Goal: Navigation & Orientation: Understand site structure

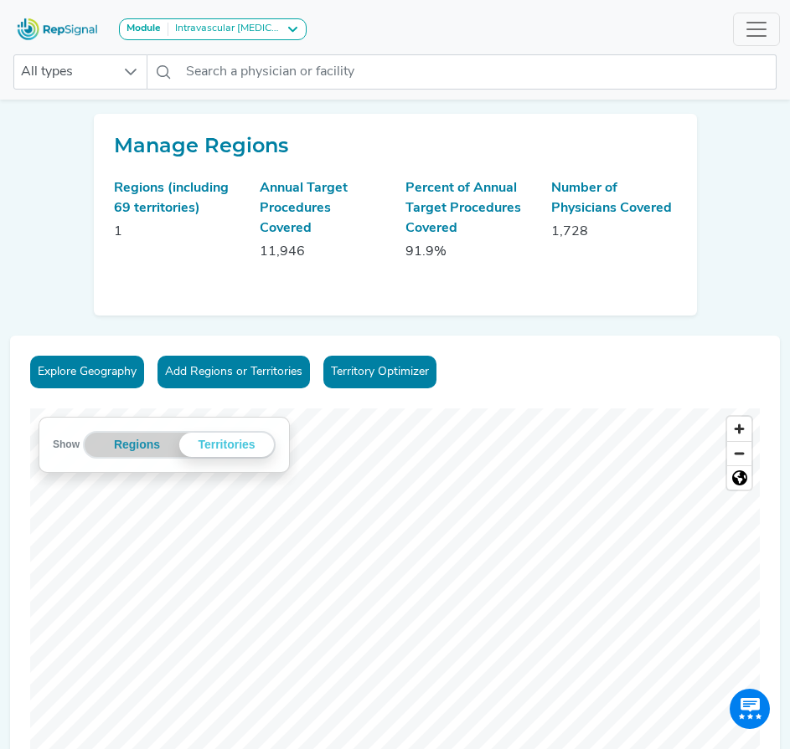
click at [249, 468] on div "Show Regions Territories Territories Unassigned © Mapbox © OpenStreetMap Improv…" at bounding box center [394, 618] width 729 height 419
click at [610, 579] on icon "Map marker" at bounding box center [607, 578] width 15 height 19
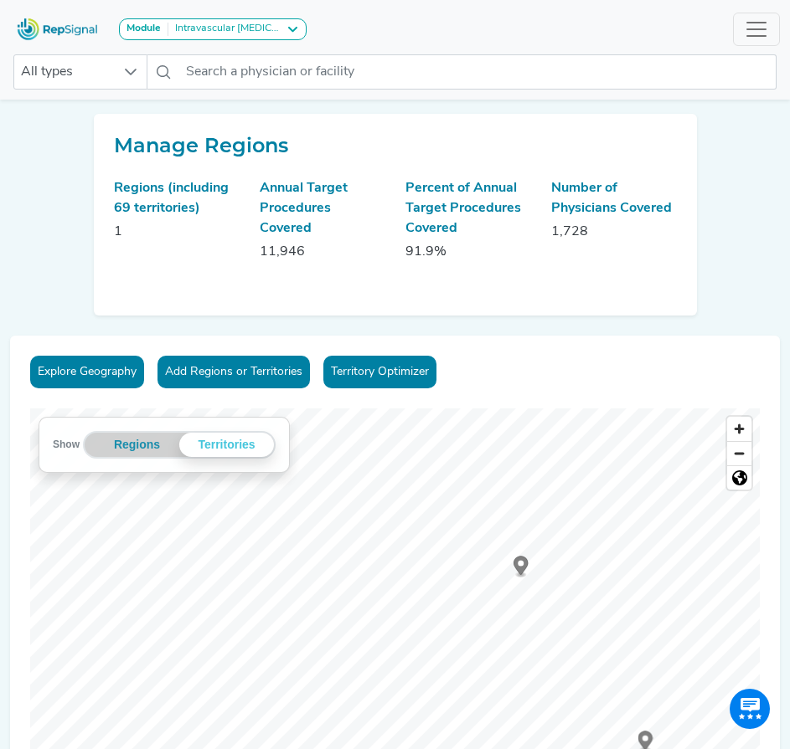
click at [573, 390] on div "Explore Geography Add Regions or Territories Territory Optimizer Show Regions T…" at bounding box center [395, 602] width 770 height 532
click at [502, 351] on div "Explore Geography Add Regions or Territories Territory Optimizer Show Regions T…" at bounding box center [395, 602] width 770 height 532
click at [271, 427] on div "Show Regions Territories Territories Unassigned © Mapbox © OpenStreetMap Improv…" at bounding box center [394, 618] width 729 height 419
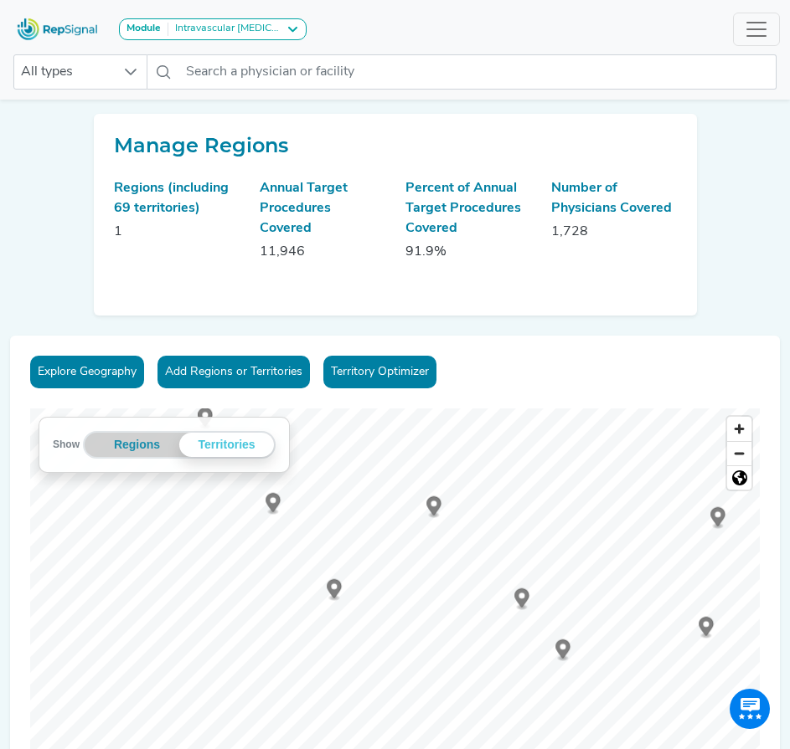
click at [411, 485] on div "Explore Geography Add Regions or Territories Territory Optimizer Show Regions T…" at bounding box center [395, 602] width 770 height 532
drag, startPoint x: 763, startPoint y: 512, endPoint x: 160, endPoint y: 426, distance: 609.1
click at [154, 426] on div "Show Regions Territories Territories Unassigned © Mapbox © OpenStreetMap Improv…" at bounding box center [394, 618] width 729 height 419
click at [554, 594] on circle "Map marker" at bounding box center [551, 593] width 6 height 6
click at [559, 511] on circle "Map marker" at bounding box center [556, 510] width 6 height 6
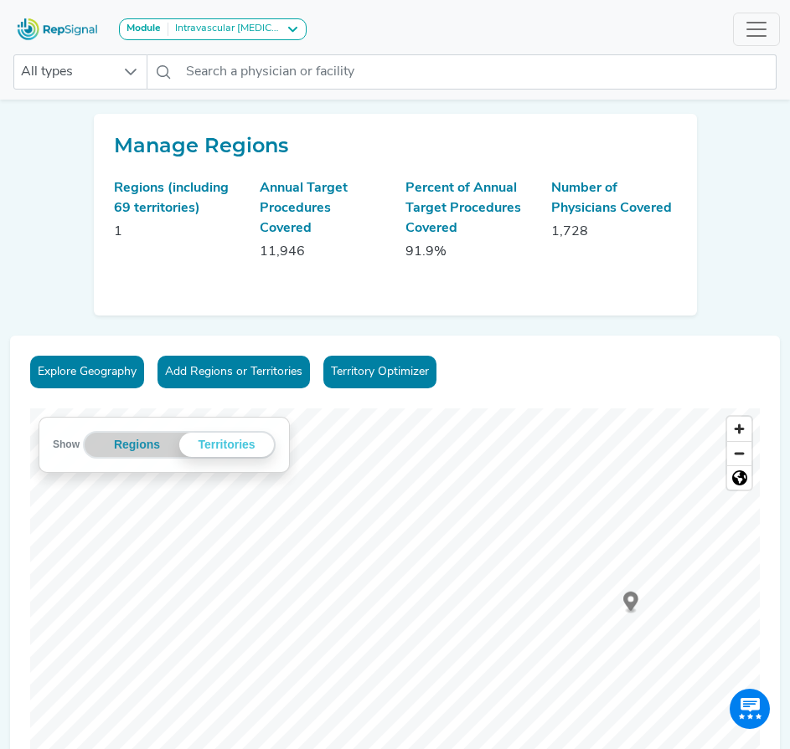
click at [631, 605] on icon "Map marker" at bounding box center [630, 601] width 15 height 19
click at [574, 525] on icon "Map marker" at bounding box center [570, 520] width 15 height 23
click at [573, 409] on div at bounding box center [394, 409] width 729 height 0
click at [154, 566] on icon "Map marker" at bounding box center [154, 564] width 15 height 19
click at [415, 461] on icon "Map marker" at bounding box center [411, 461] width 15 height 19
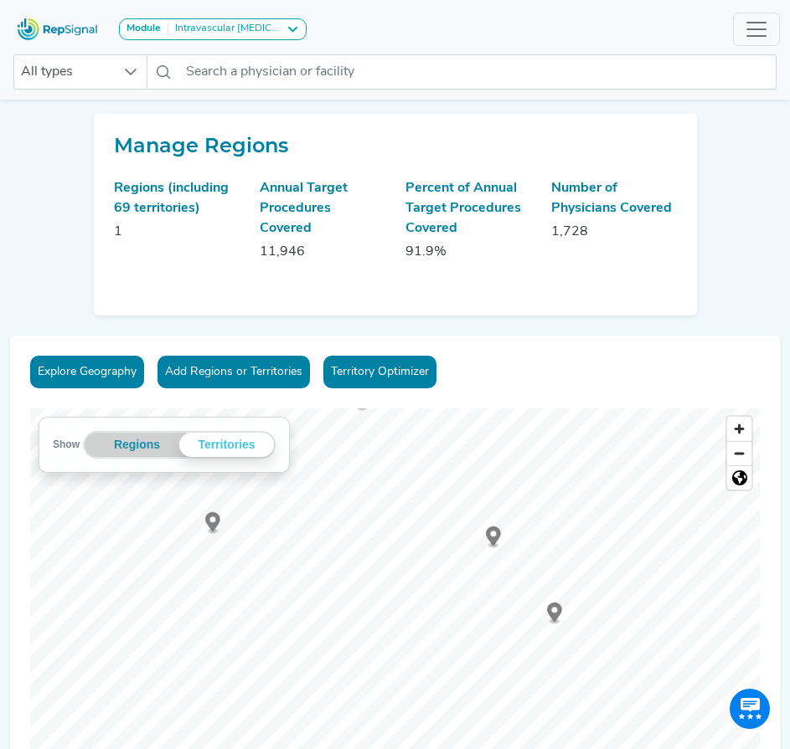
drag, startPoint x: 677, startPoint y: 621, endPoint x: 580, endPoint y: 609, distance: 97.1
click at [557, 609] on g "Map marker" at bounding box center [554, 614] width 15 height 22
click at [395, 507] on icon "Map marker" at bounding box center [394, 506] width 15 height 19
click at [627, 527] on icon "Map marker" at bounding box center [627, 524] width 15 height 19
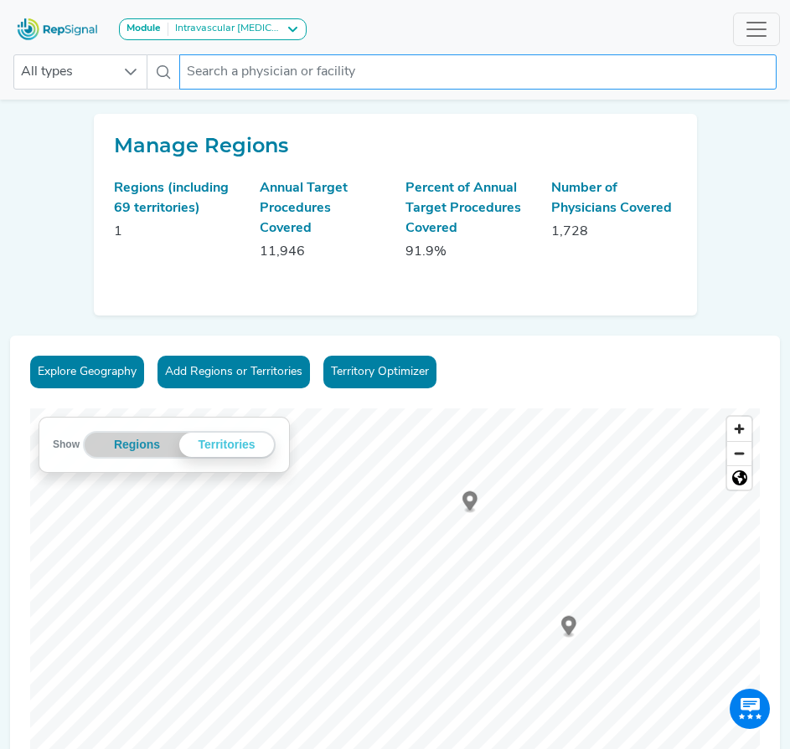
click at [417, 77] on input "text" at bounding box center [477, 71] width 597 height 35
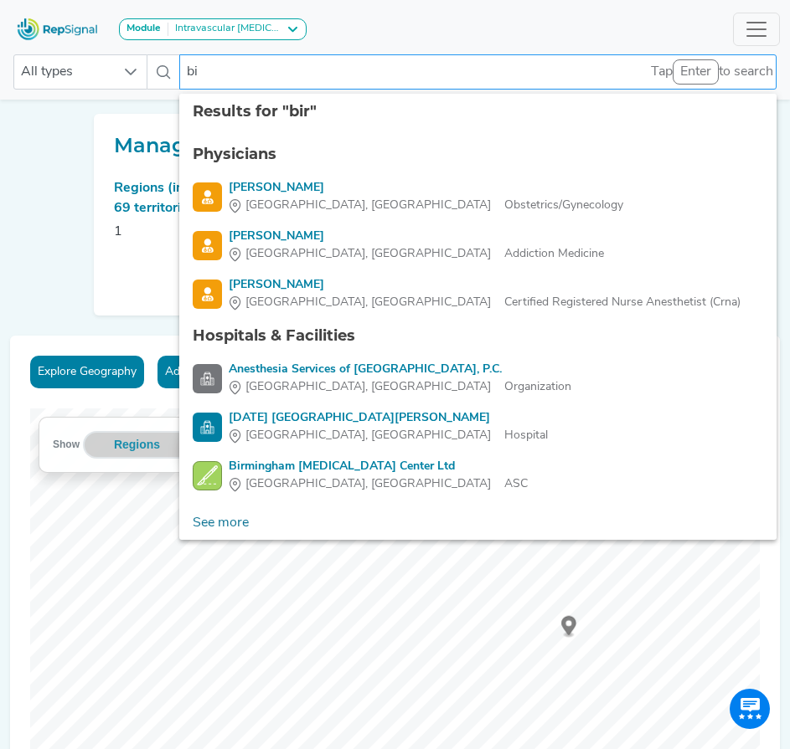
type input "b"
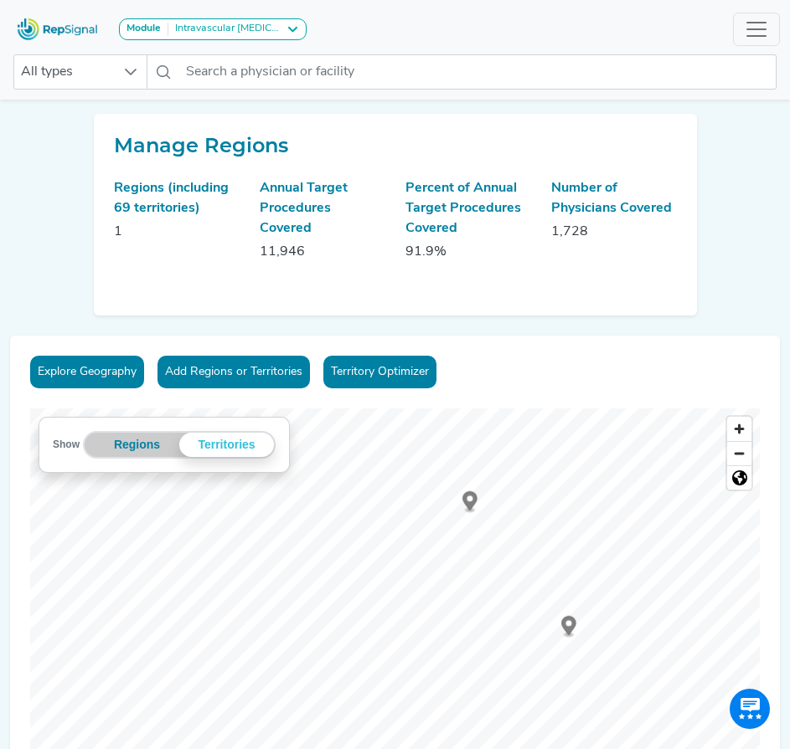
click at [262, 422] on div "Show Regions Territories Territories Unassigned © Mapbox © OpenStreetMap Improv…" at bounding box center [394, 618] width 729 height 419
click at [543, 559] on icon "Map marker" at bounding box center [545, 559] width 15 height 19
click at [557, 402] on div "Explore Geography Add Regions or Territories Territory Optimizer Show Regions T…" at bounding box center [395, 602] width 770 height 532
click at [651, 499] on icon "Map marker" at bounding box center [648, 494] width 15 height 19
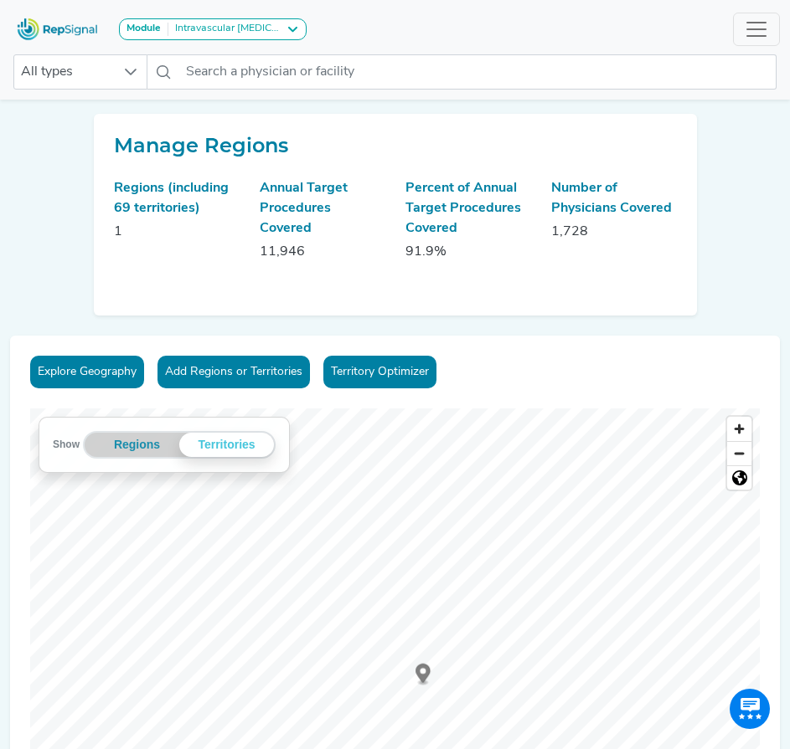
click at [672, 373] on div "Explore Geography Add Regions or Territories Territory Optimizer Show Regions T…" at bounding box center [395, 602] width 770 height 532
click at [776, 676] on div "Explore Geography Add Regions or Territories Territory Optimizer Show Regions T…" at bounding box center [395, 602] width 770 height 532
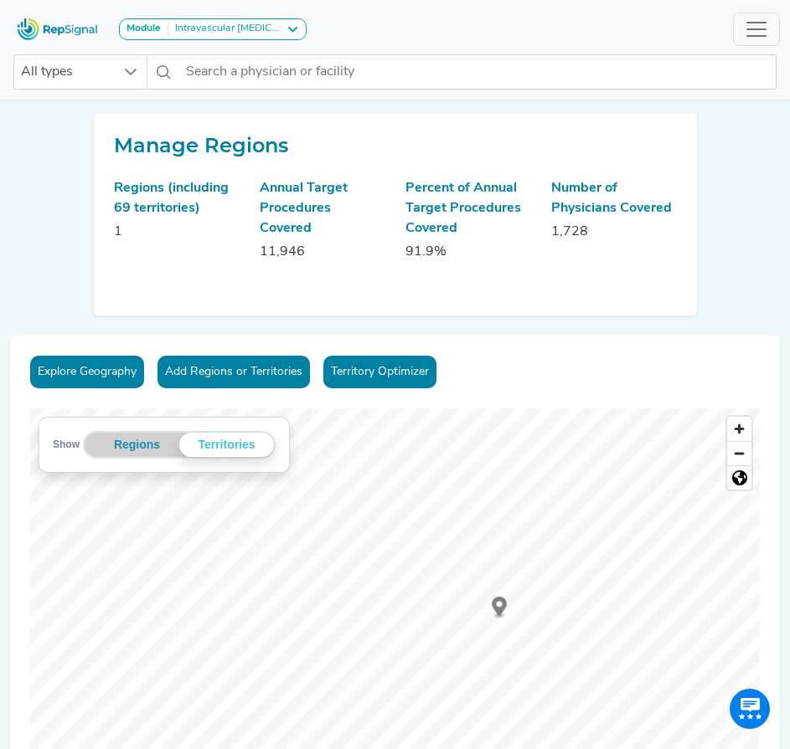
click at [514, 362] on div "Explore Geography Add Regions or Territories Territory Optimizer Show Regions T…" at bounding box center [395, 602] width 770 height 532
click at [644, 402] on div "Explore Geography Add Regions or Territories Territory Optimizer Show Regions T…" at bounding box center [395, 602] width 770 height 532
click at [482, 547] on icon "Map marker" at bounding box center [485, 542] width 15 height 19
click at [471, 492] on icon "Map marker" at bounding box center [468, 487] width 15 height 19
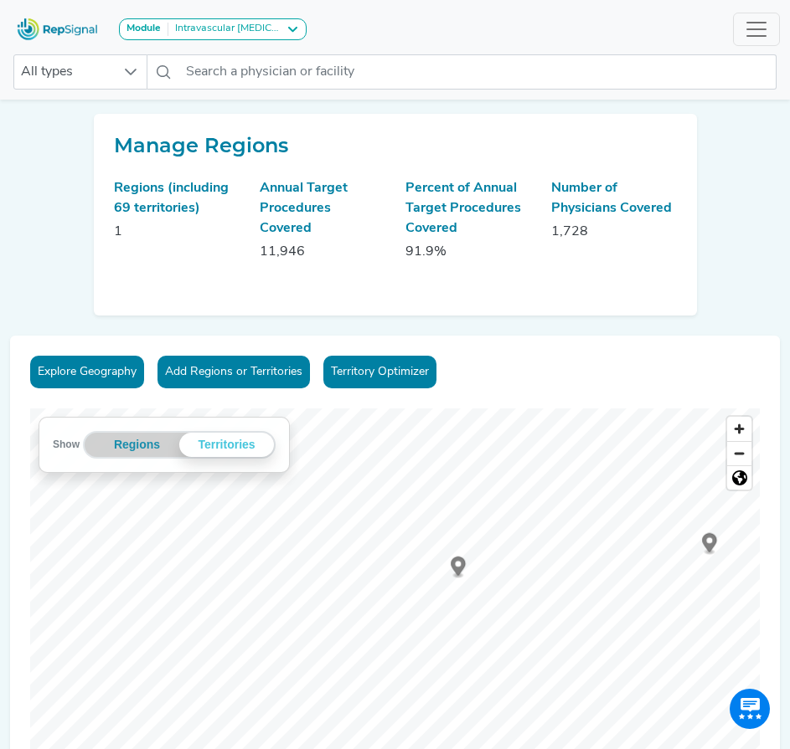
click at [457, 572] on icon "Map marker" at bounding box center [458, 566] width 15 height 19
click at [382, 546] on circle "Map marker" at bounding box center [381, 544] width 6 height 6
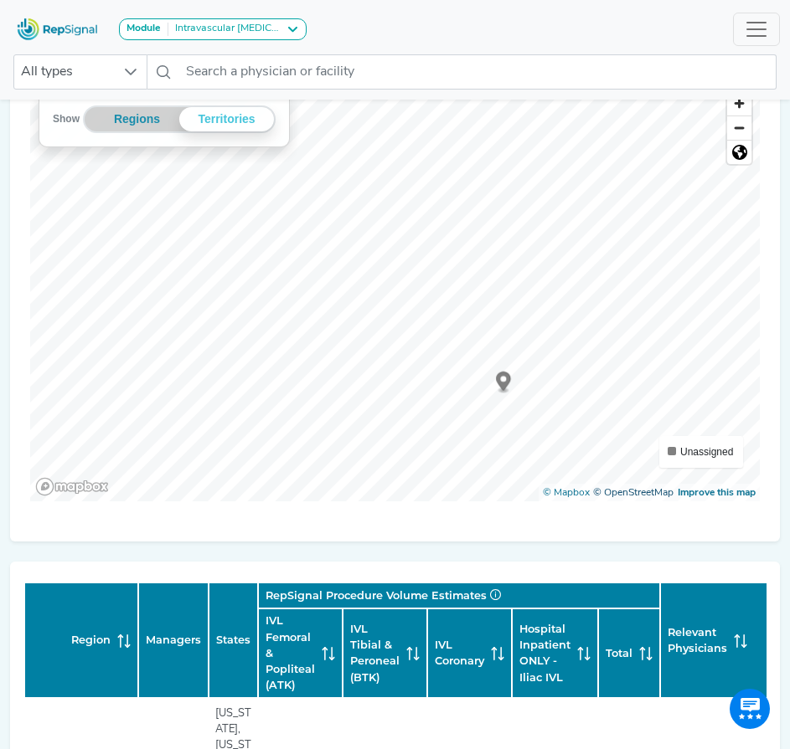
scroll to position [335, 0]
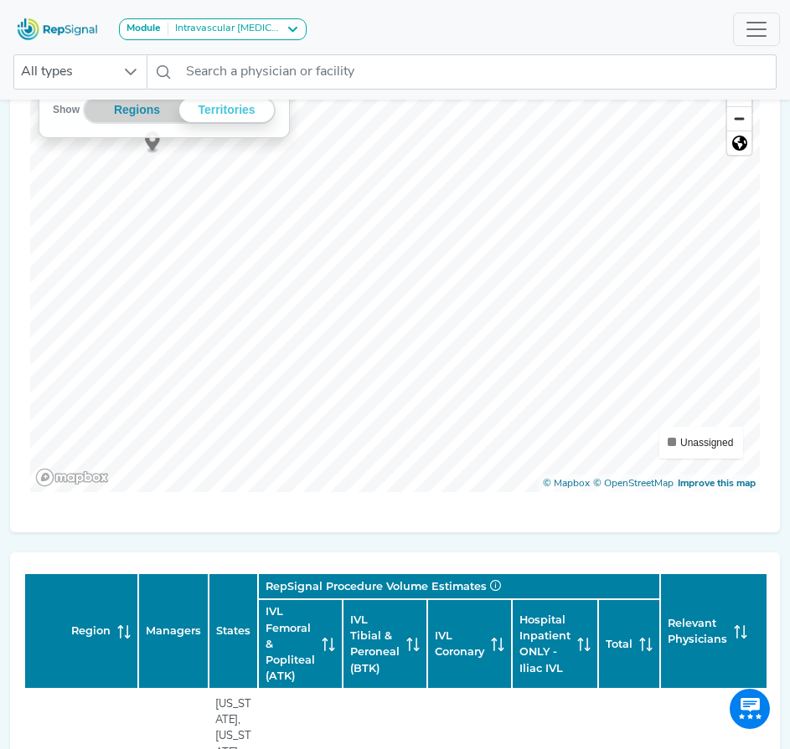
click at [539, 530] on div "Explore Geography Add Regions or Territories Territory Optimizer Show Regions T…" at bounding box center [395, 267] width 770 height 532
click at [139, 266] on icon "Map marker" at bounding box center [140, 264] width 15 height 19
click at [297, 532] on div "Explore Geography Add Regions or Territories Territory Optimizer Show Regions T…" at bounding box center [395, 267] width 770 height 532
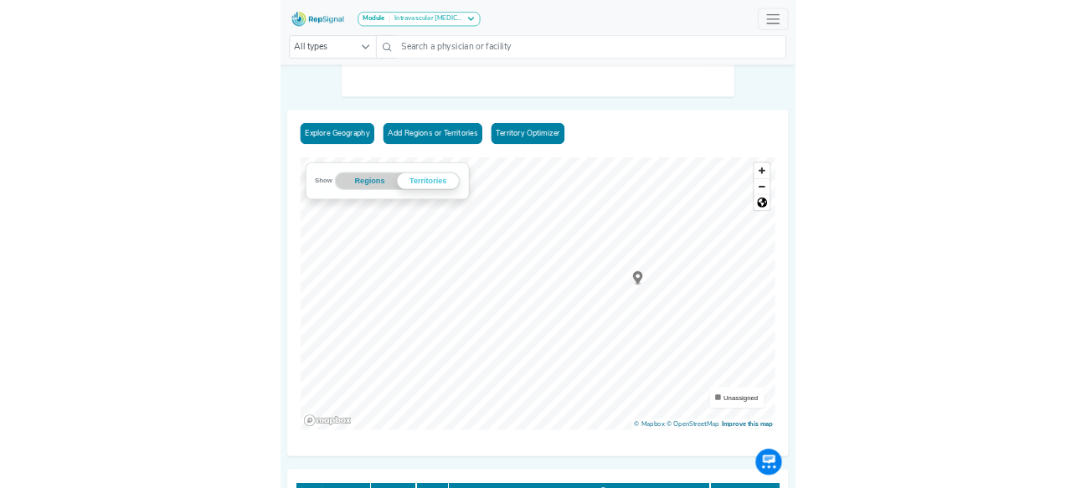
scroll to position [251, 0]
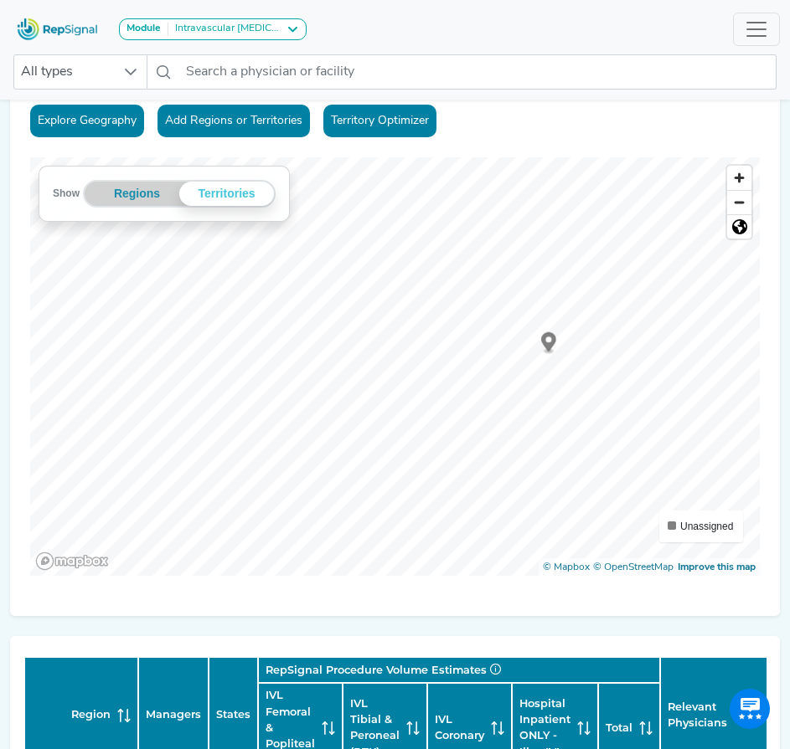
click at [550, 342] on icon "Map marker" at bounding box center [548, 341] width 15 height 19
click at [700, 540] on div "Show Regions Territories Territories Unassigned © Mapbox © OpenStreetMap Improv…" at bounding box center [394, 366] width 729 height 419
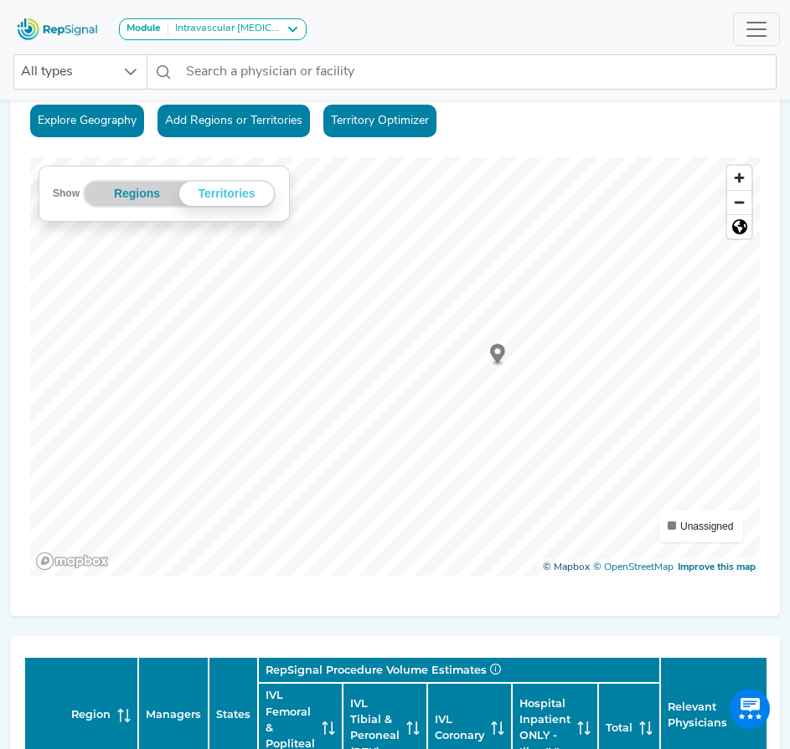
click at [584, 602] on div "Explore Geography Add Regions or Territories Territory Optimizer Show Regions T…" at bounding box center [395, 351] width 770 height 532
drag, startPoint x: 203, startPoint y: 203, endPoint x: 89, endPoint y: 211, distance: 115.0
click at [472, 150] on div "Explore Geography Add Regions or Territories Territory Optimizer Show Regions T…" at bounding box center [395, 351] width 770 height 532
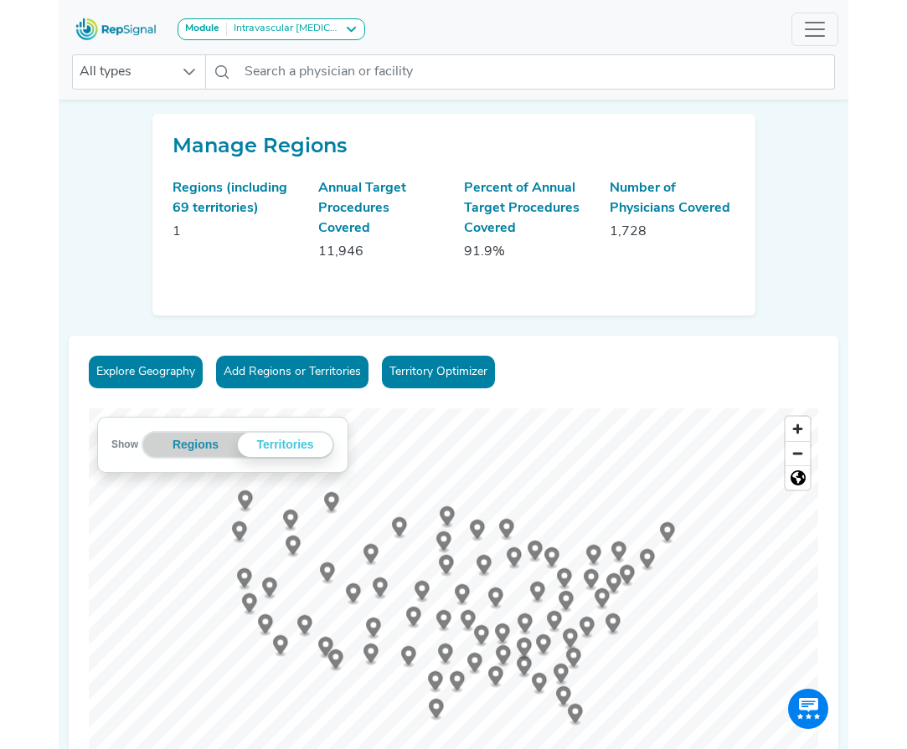
scroll to position [251, 0]
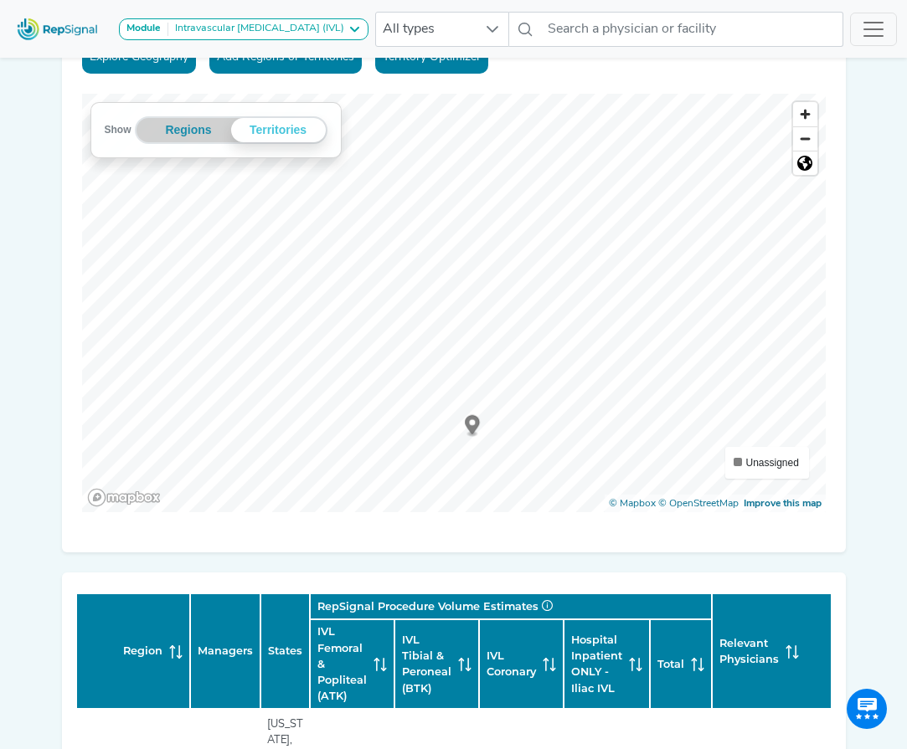
click at [474, 429] on icon "Map marker" at bounding box center [472, 424] width 15 height 19
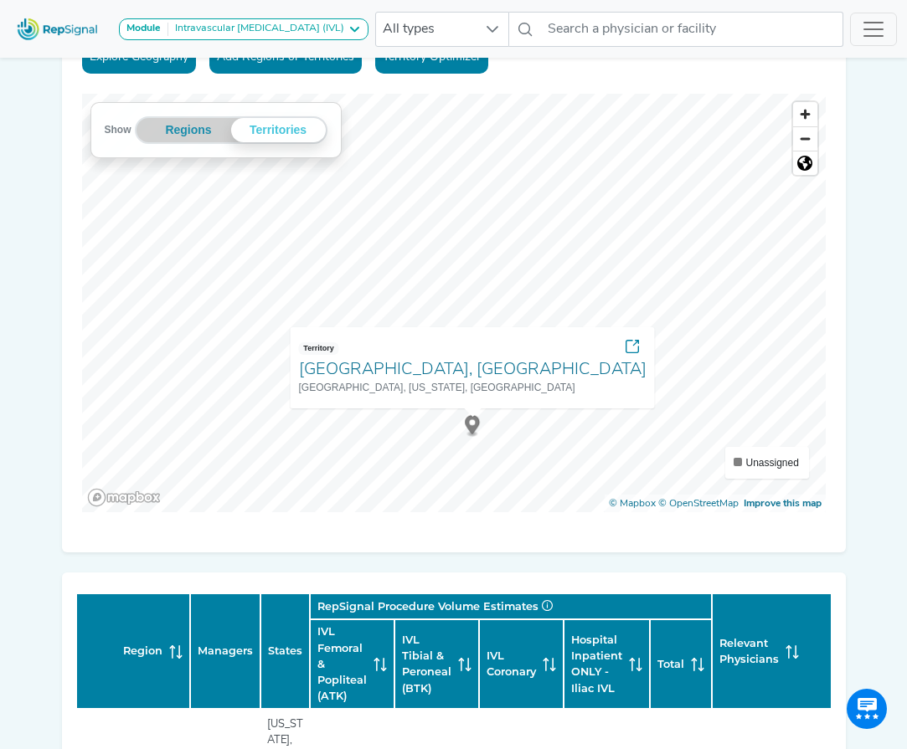
click at [474, 429] on icon "Map marker" at bounding box center [472, 424] width 15 height 19
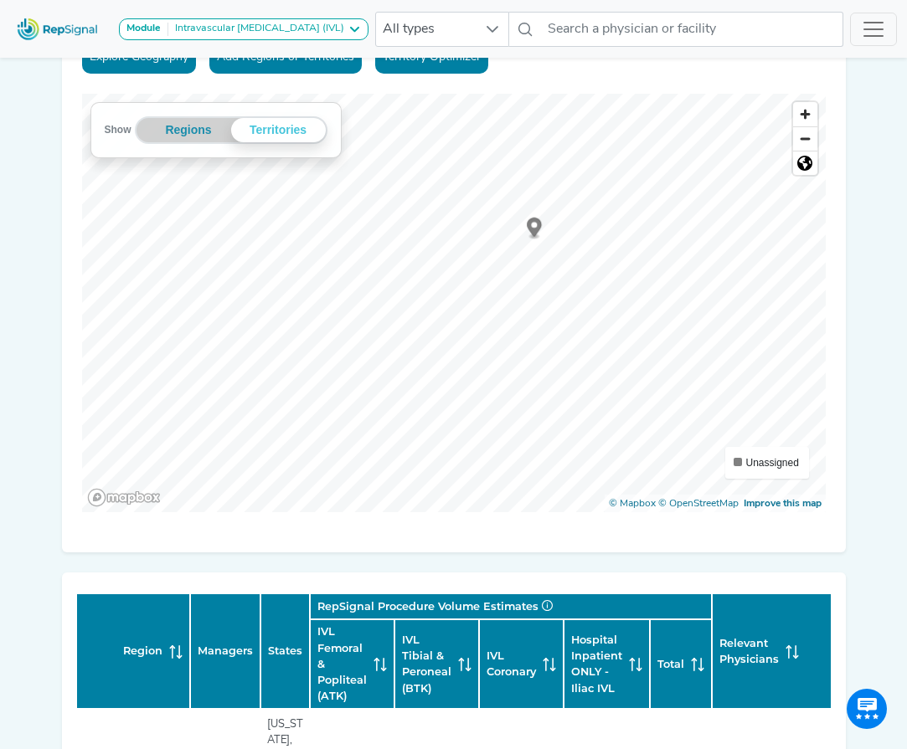
click at [534, 230] on icon "Map marker" at bounding box center [534, 227] width 15 height 19
